Goal: Task Accomplishment & Management: Use online tool/utility

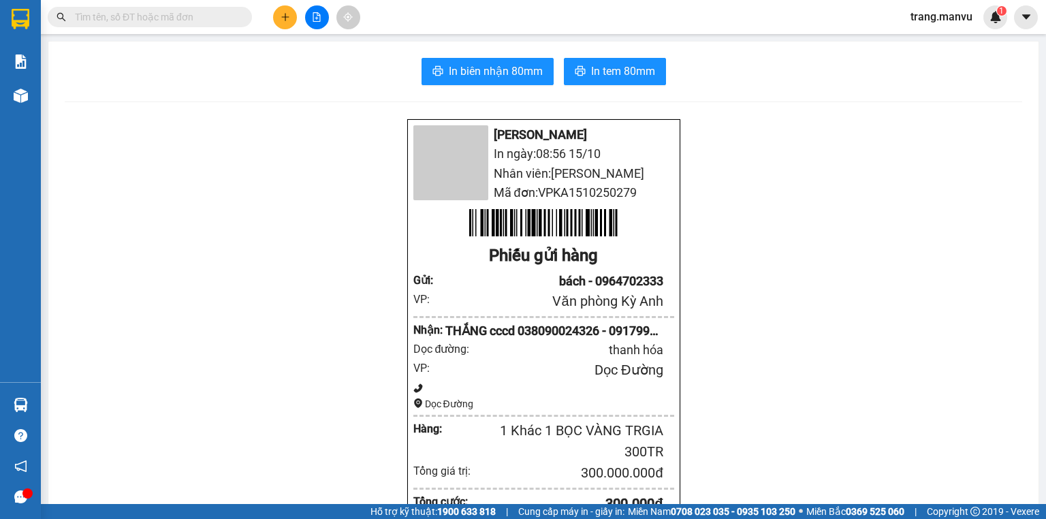
click at [226, 14] on input "text" at bounding box center [155, 17] width 161 height 15
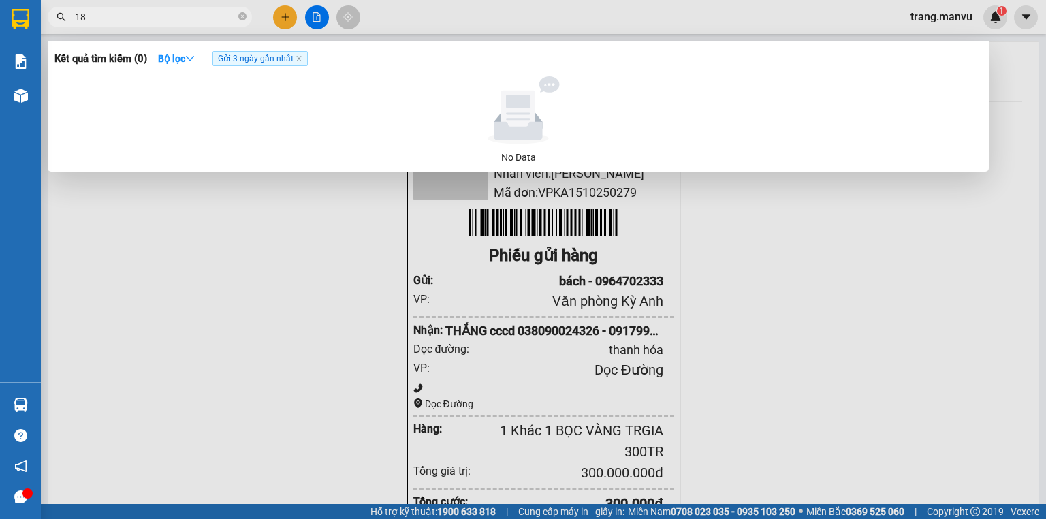
type input "1"
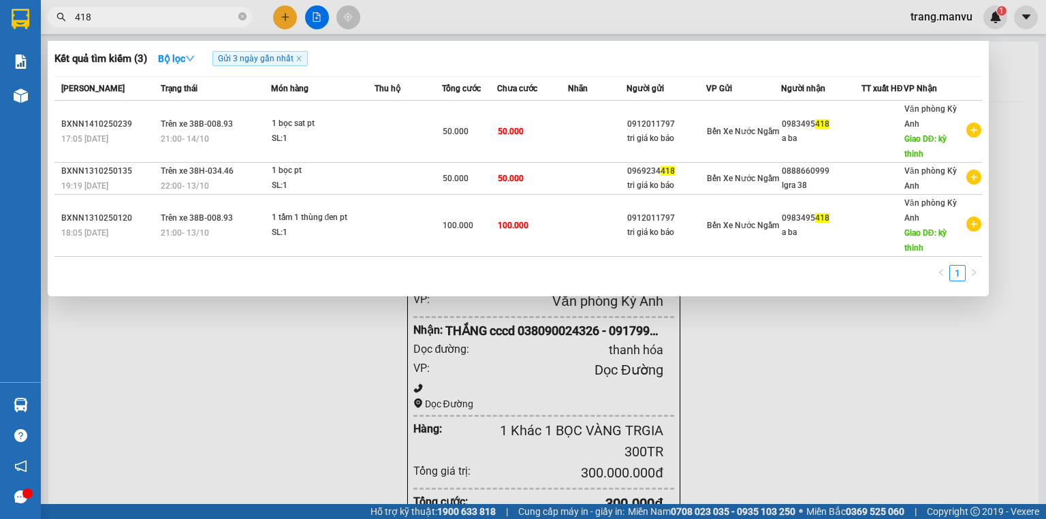
type input "418"
click at [243, 15] on icon "close-circle" at bounding box center [242, 16] width 8 height 8
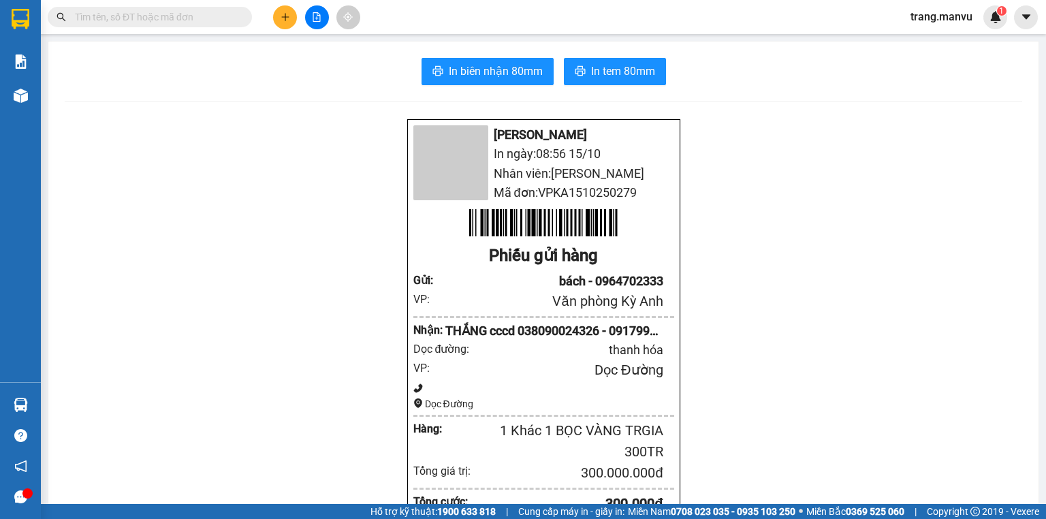
click at [232, 17] on input "text" at bounding box center [155, 17] width 161 height 15
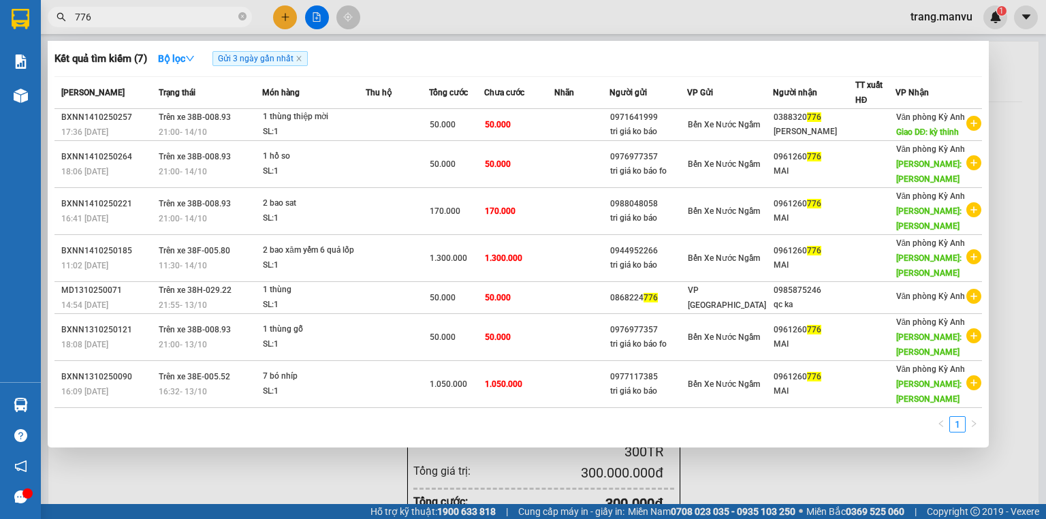
type input "776"
drag, startPoint x: 242, startPoint y: 16, endPoint x: 203, endPoint y: 16, distance: 39.5
click at [243, 16] on icon "close-circle" at bounding box center [242, 16] width 8 height 8
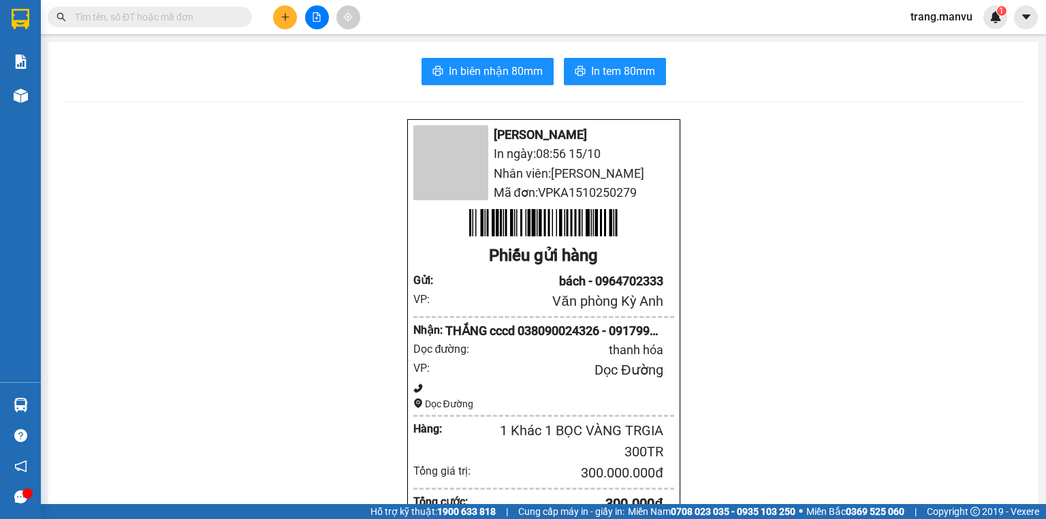
click at [202, 16] on input "text" at bounding box center [155, 17] width 161 height 15
click at [206, 16] on input "text" at bounding box center [155, 17] width 161 height 15
click at [203, 14] on input "text" at bounding box center [155, 17] width 161 height 15
click at [316, 18] on icon "file-add" at bounding box center [316, 17] width 7 height 10
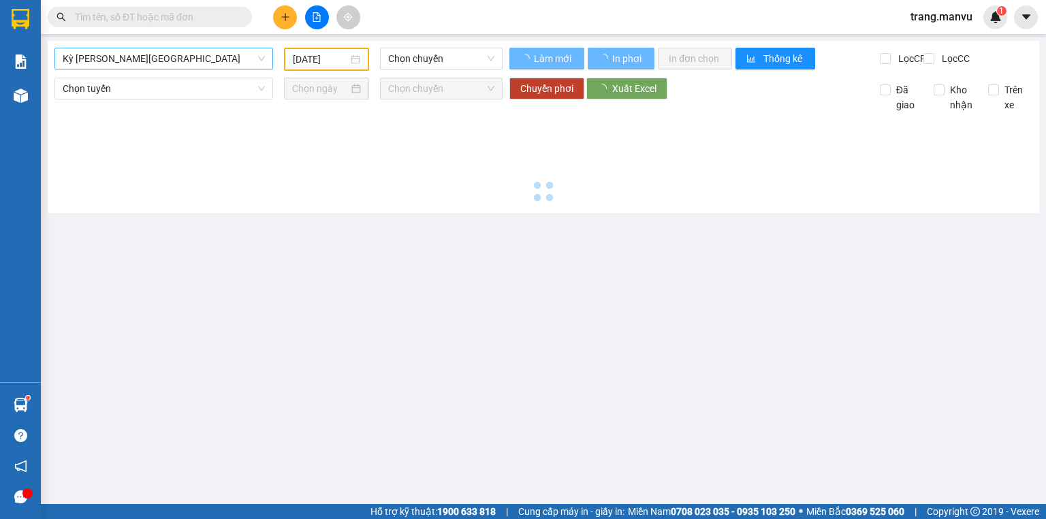
type input "[DATE]"
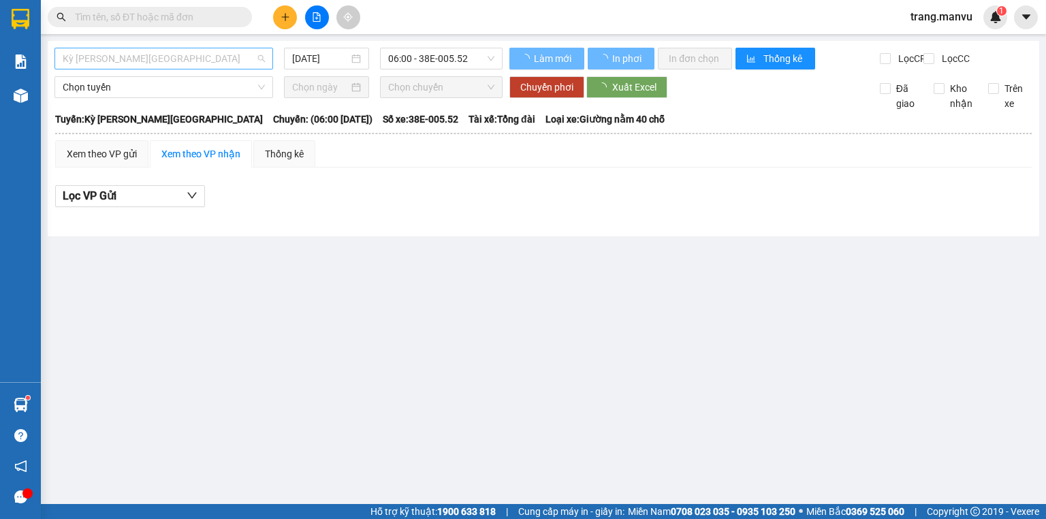
click at [206, 65] on span "Kỳ [PERSON_NAME][GEOGRAPHIC_DATA]" at bounding box center [164, 58] width 202 height 20
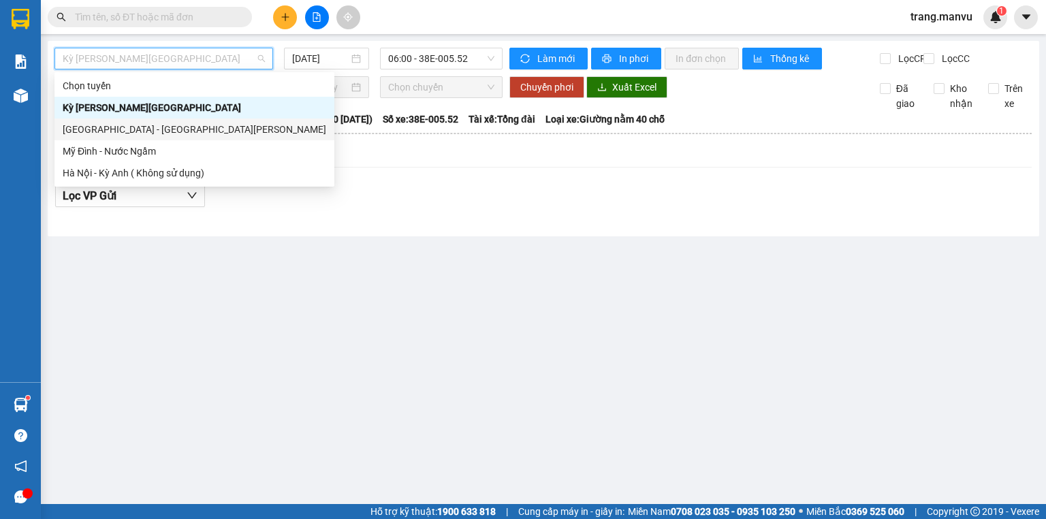
click at [178, 131] on div "[GEOGRAPHIC_DATA] - [GEOGRAPHIC_DATA][PERSON_NAME]" at bounding box center [195, 129] width 264 height 15
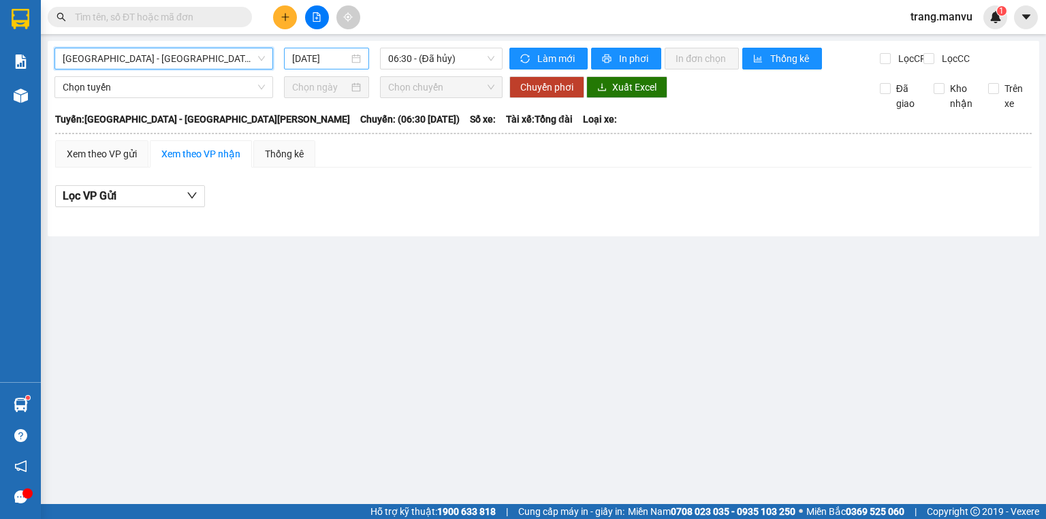
click at [325, 61] on input "[DATE]" at bounding box center [320, 58] width 56 height 15
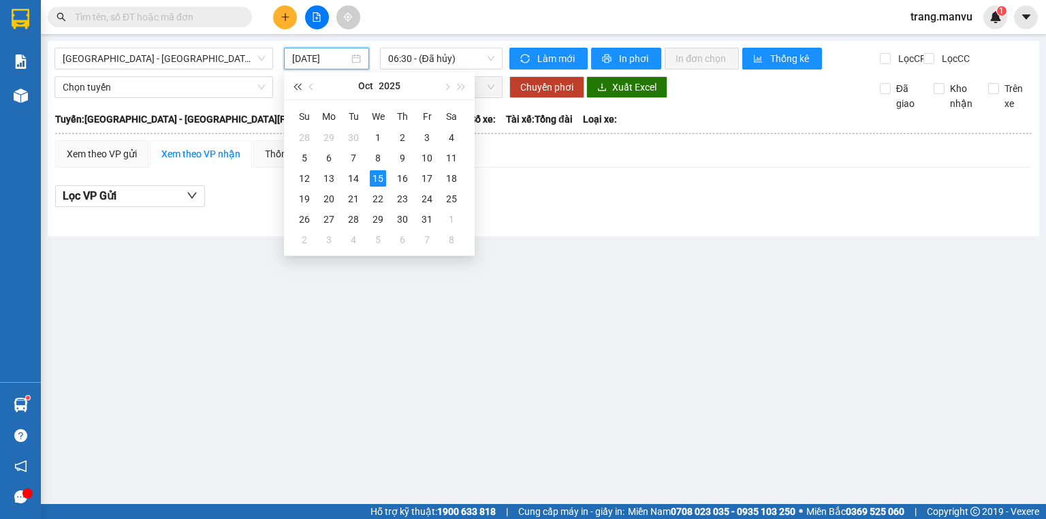
click at [302, 90] on button "button" at bounding box center [296, 85] width 15 height 27
click at [311, 199] on div "20" at bounding box center [304, 199] width 16 height 16
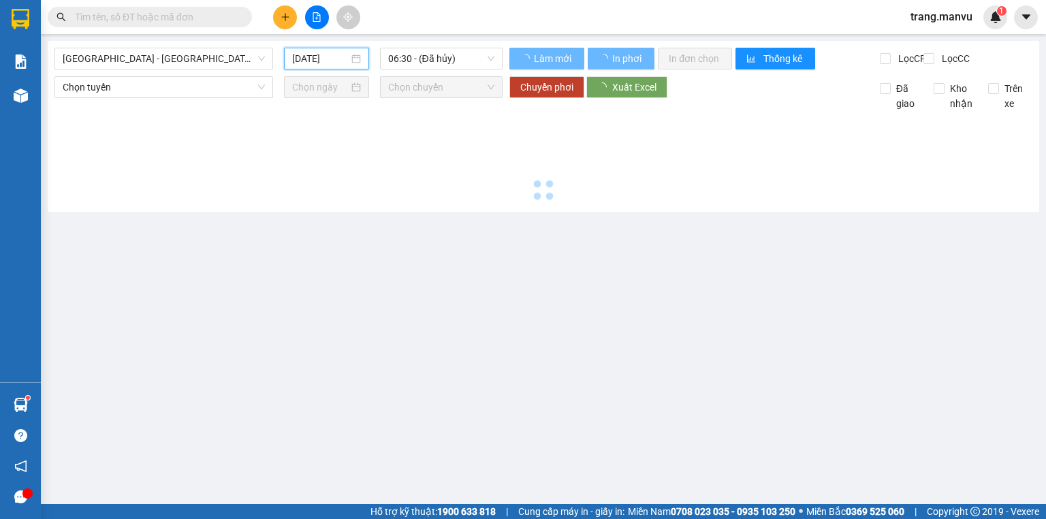
type input "[DATE]"
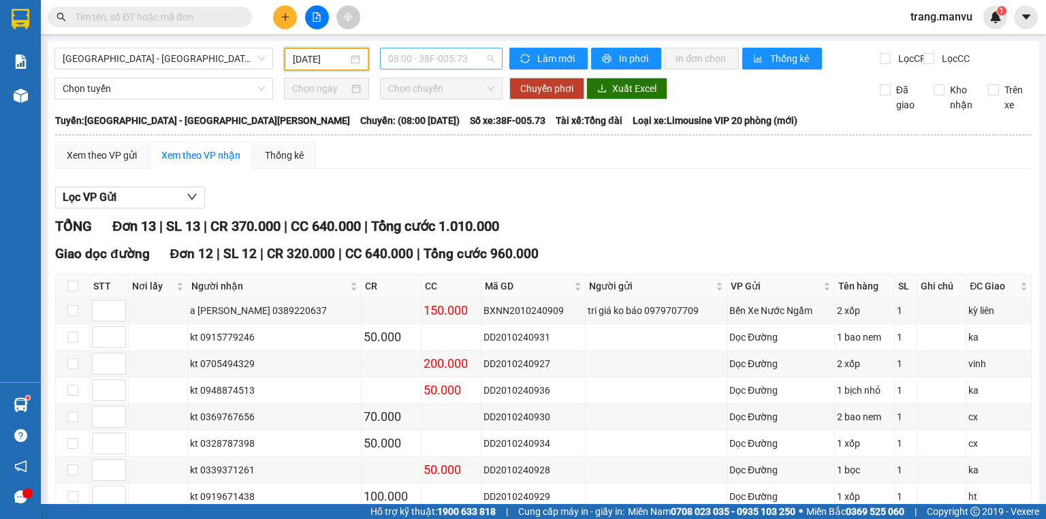
click at [408, 50] on span "08:00 - 38F-005.73" at bounding box center [441, 58] width 107 height 20
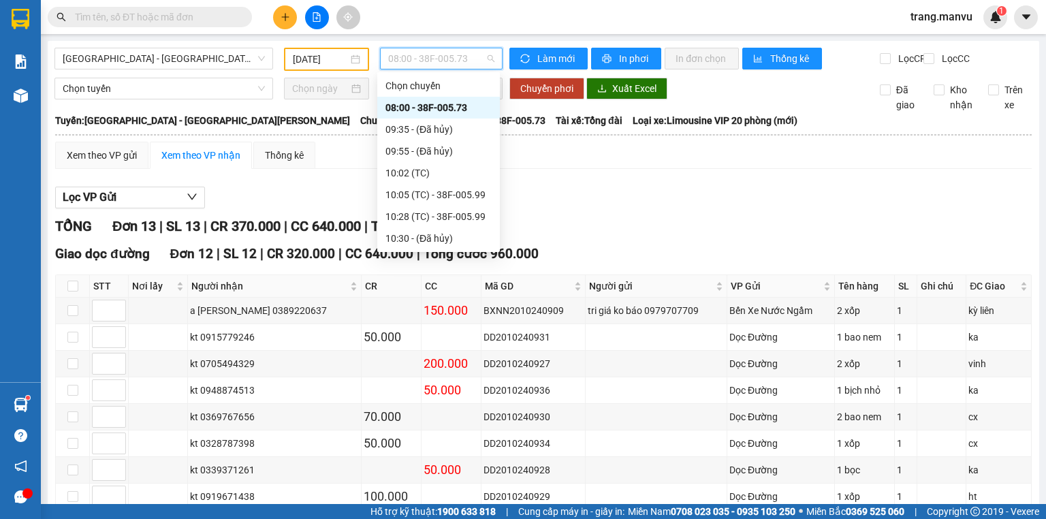
click at [408, 99] on div "08:00 - 38F-005.73" at bounding box center [438, 108] width 123 height 22
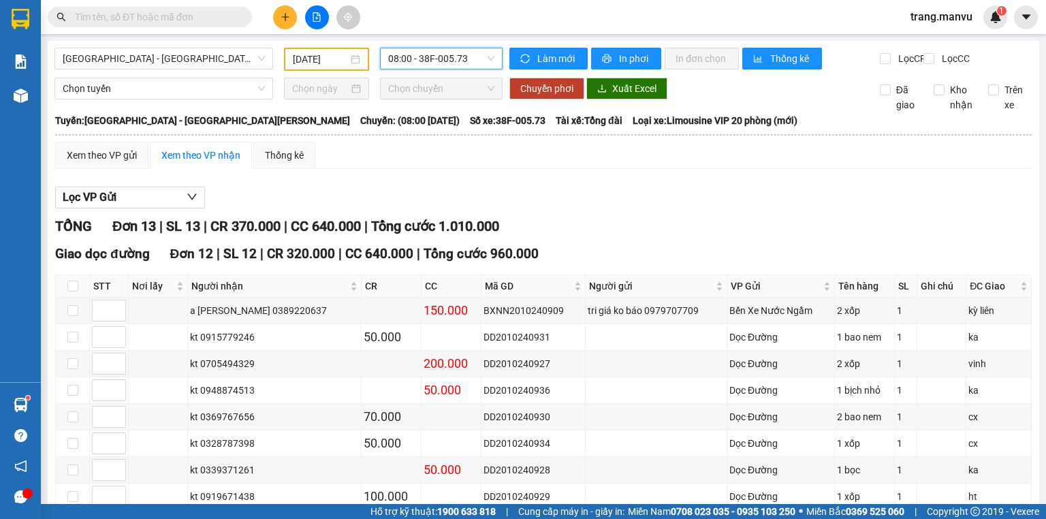
click at [486, 52] on span "08:00 - 38F-005.73" at bounding box center [441, 58] width 107 height 20
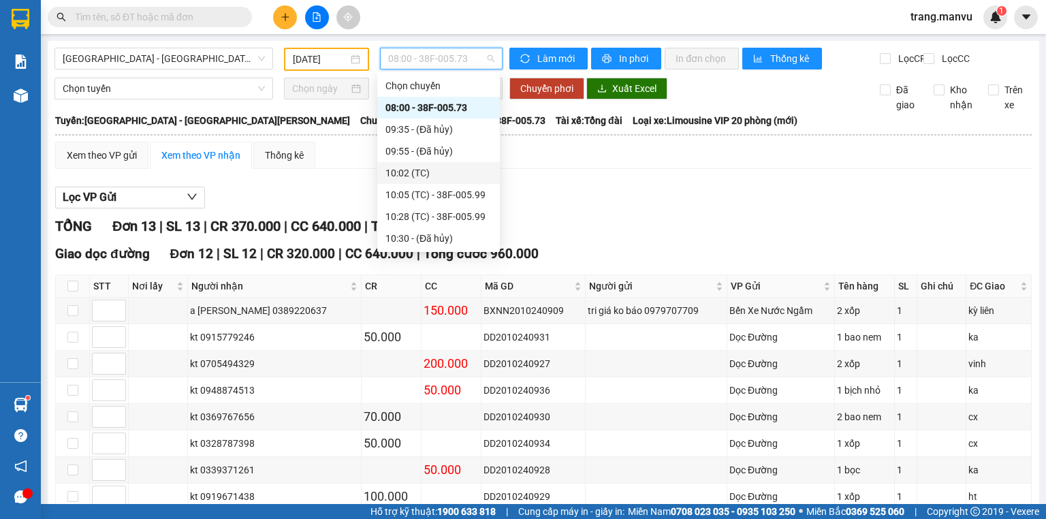
drag, startPoint x: 456, startPoint y: 180, endPoint x: 454, endPoint y: 188, distance: 8.0
click at [454, 188] on div "[PERSON_NAME] 08:00 - 38F-005.73 09:35 - (Đã [PERSON_NAME]) 09:55 - (Đã [PERSON…" at bounding box center [438, 314] width 123 height 479
click at [321, 183] on div "Xem theo VP gửi Xem theo [PERSON_NAME] Thống kê Lọc VP Gửi [PERSON_NAME] 13 | …" at bounding box center [543, 468] width 977 height 653
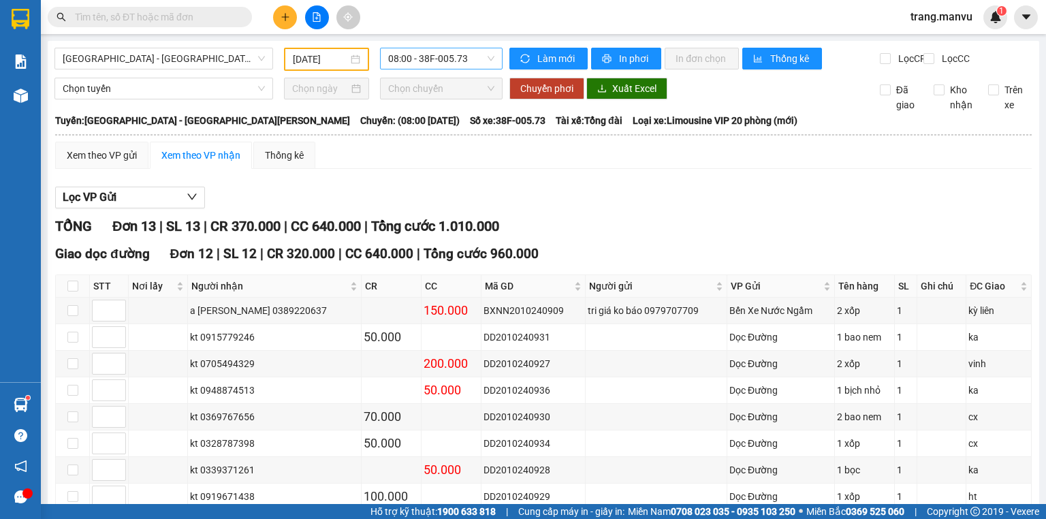
click at [404, 57] on span "08:00 - 38F-005.73" at bounding box center [441, 58] width 107 height 20
